Goal: Navigation & Orientation: Find specific page/section

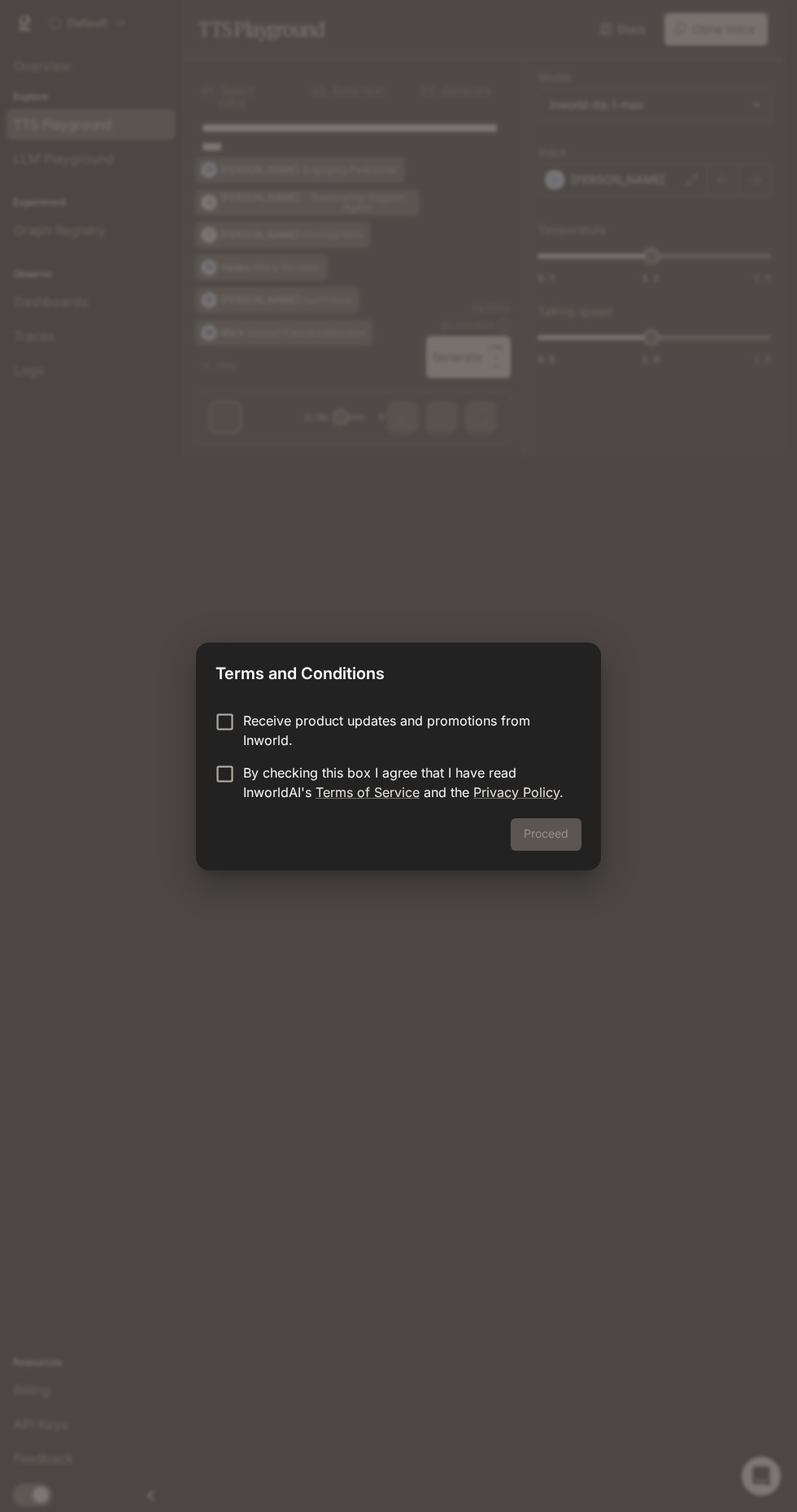
click at [506, 537] on div "Terms and Conditions Receive product updates and promotions from Inworld. By ch…" at bounding box center [398, 756] width 797 height 1512
click at [553, 843] on button "Proceed" at bounding box center [546, 833] width 70 height 32
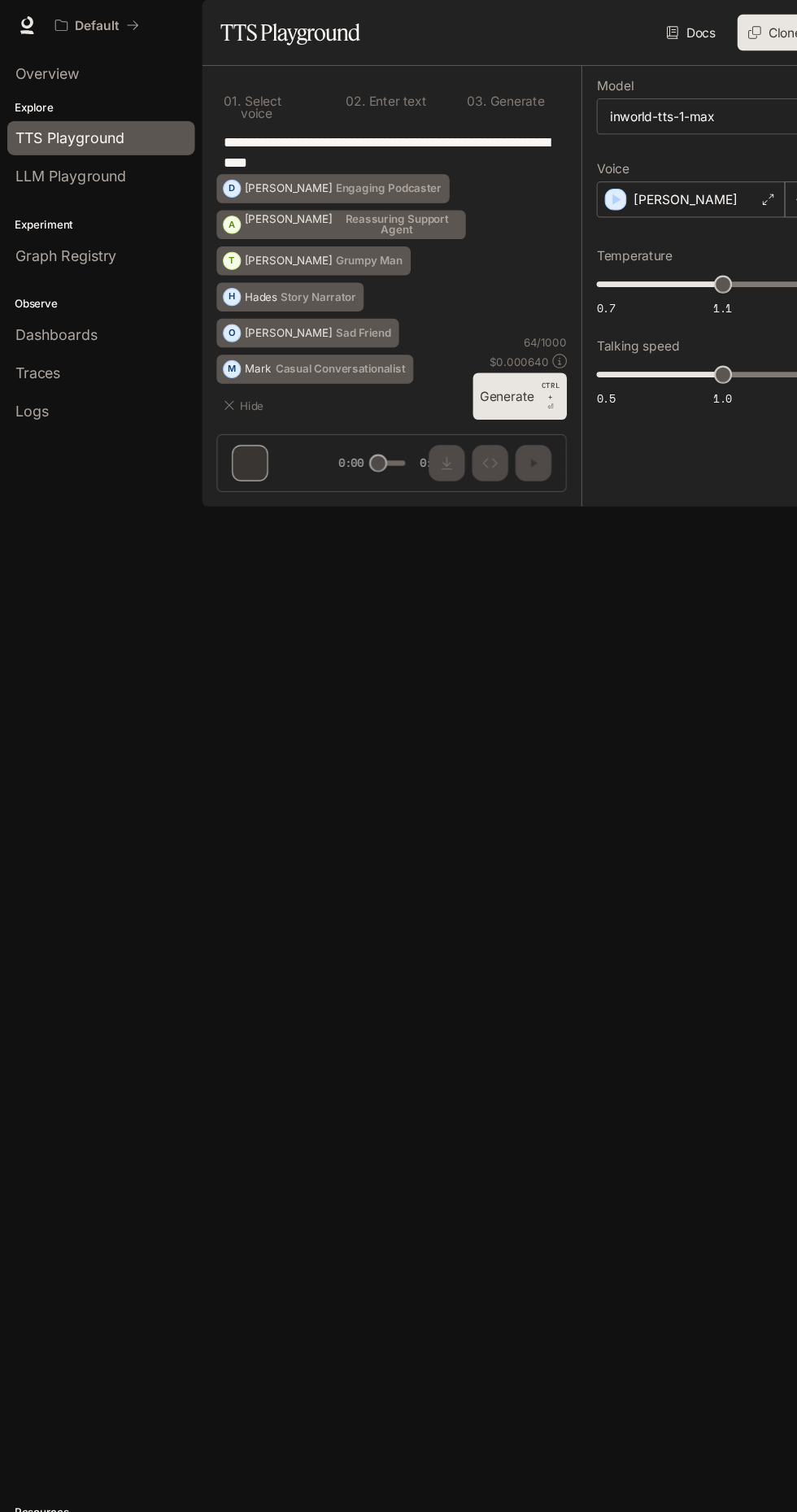
click at [94, 152] on span "LLM Playground" at bounding box center [64, 158] width 100 height 19
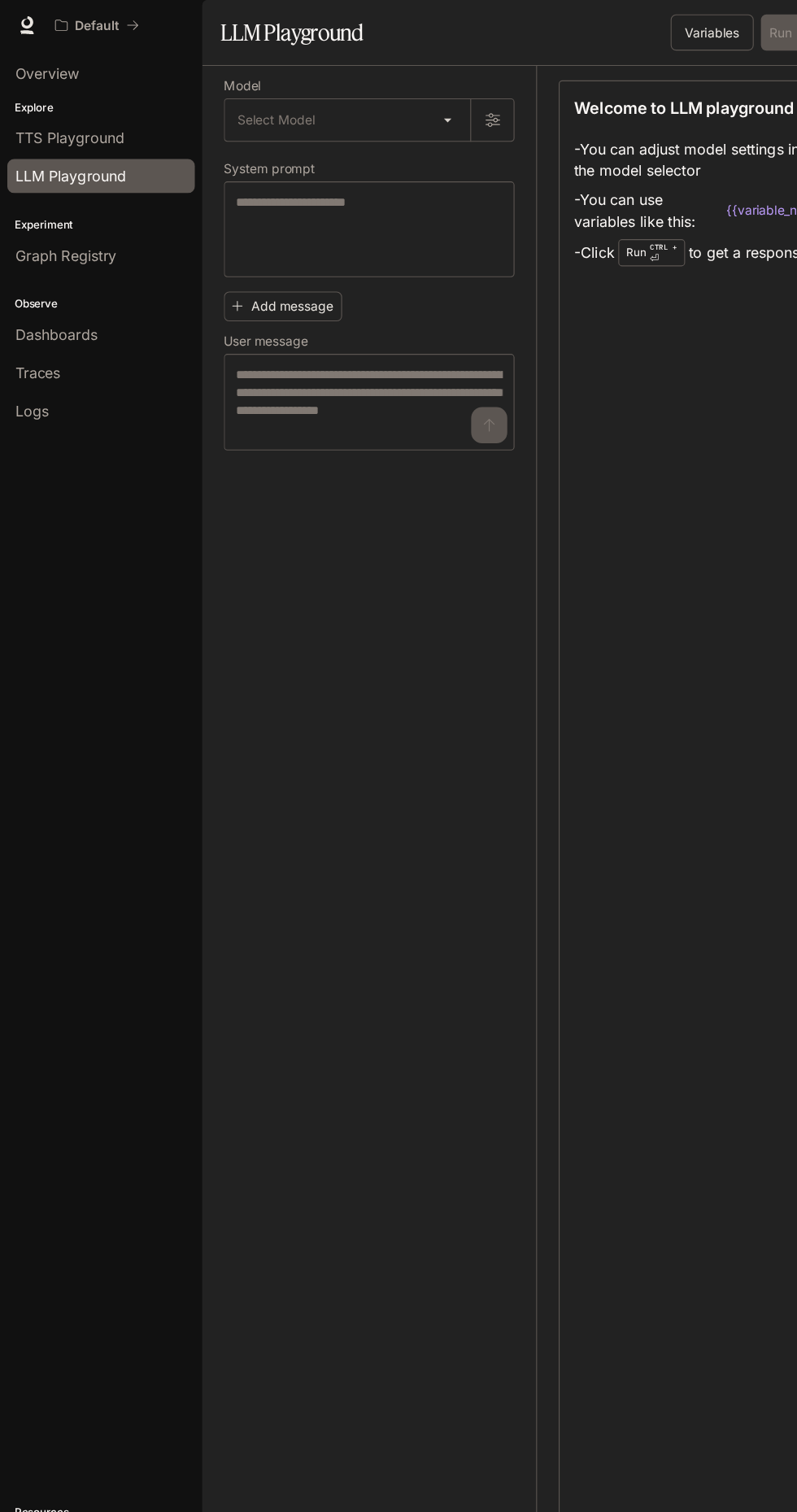
click at [53, 293] on span "Dashboards" at bounding box center [50, 302] width 74 height 19
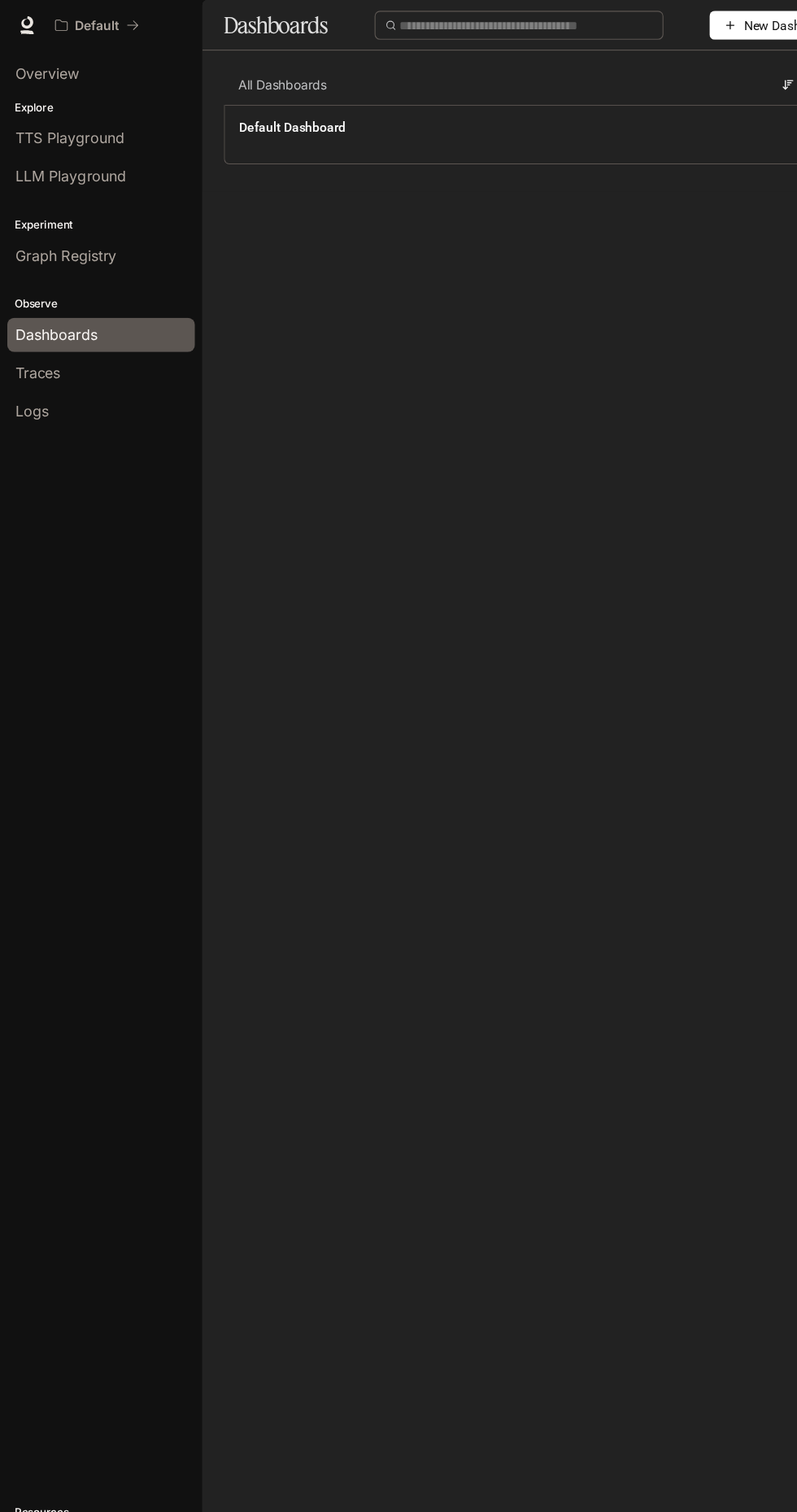
click at [64, 129] on span "TTS Playground" at bounding box center [63, 124] width 98 height 19
